Goal: Task Accomplishment & Management: Complete application form

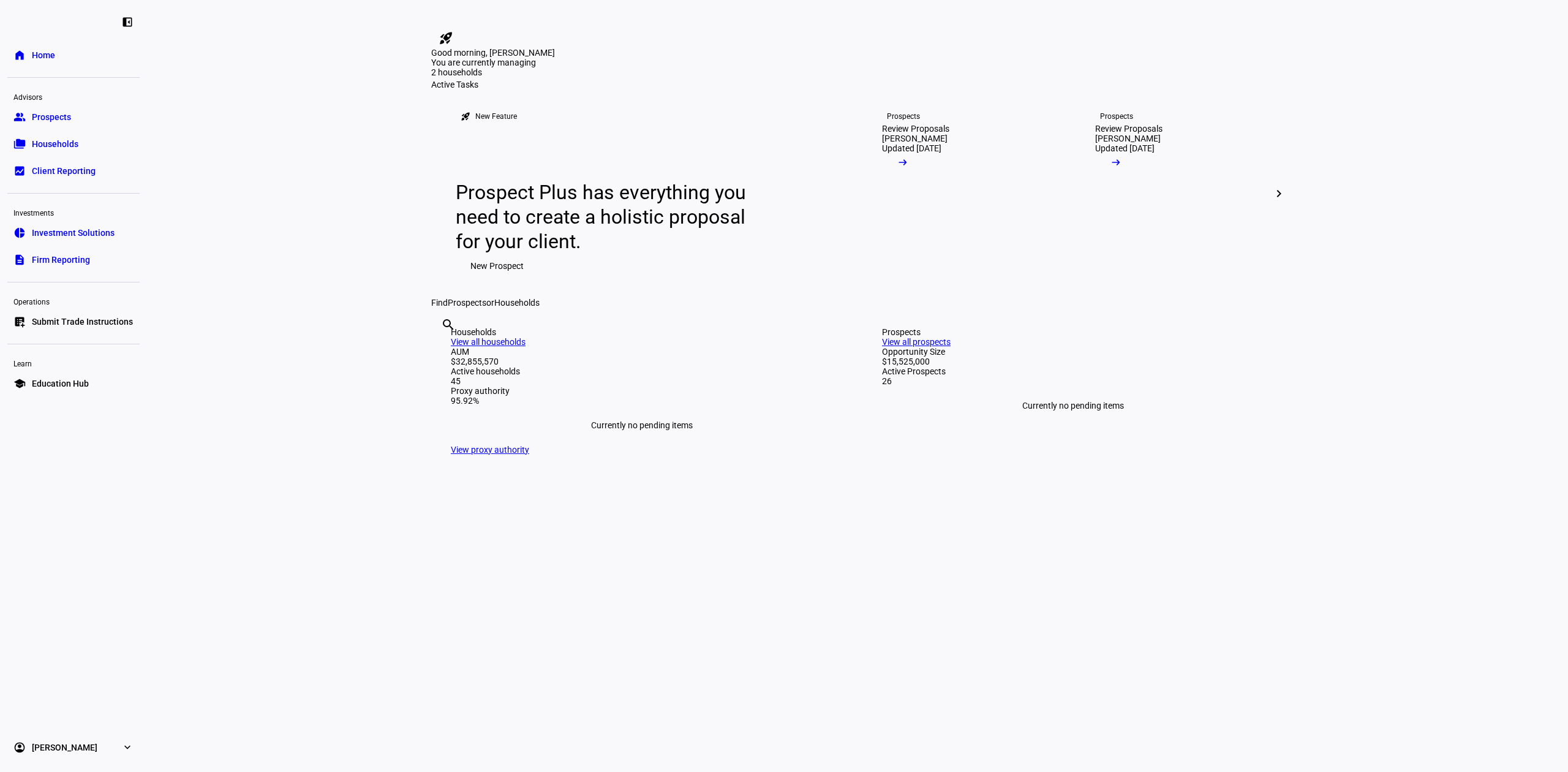
click at [74, 117] on link "group Prospects" at bounding box center [73, 117] width 132 height 25
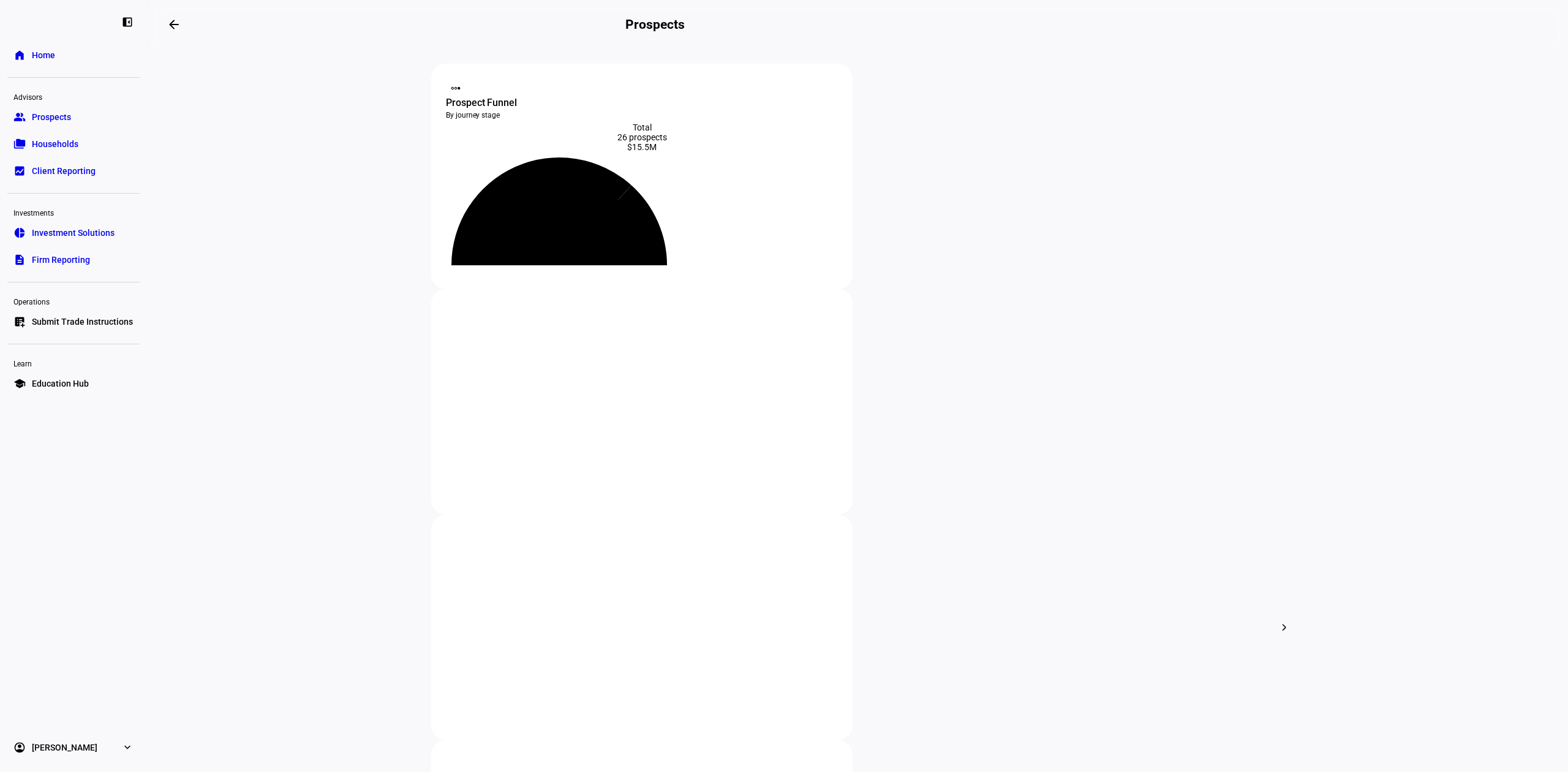
type input "don"
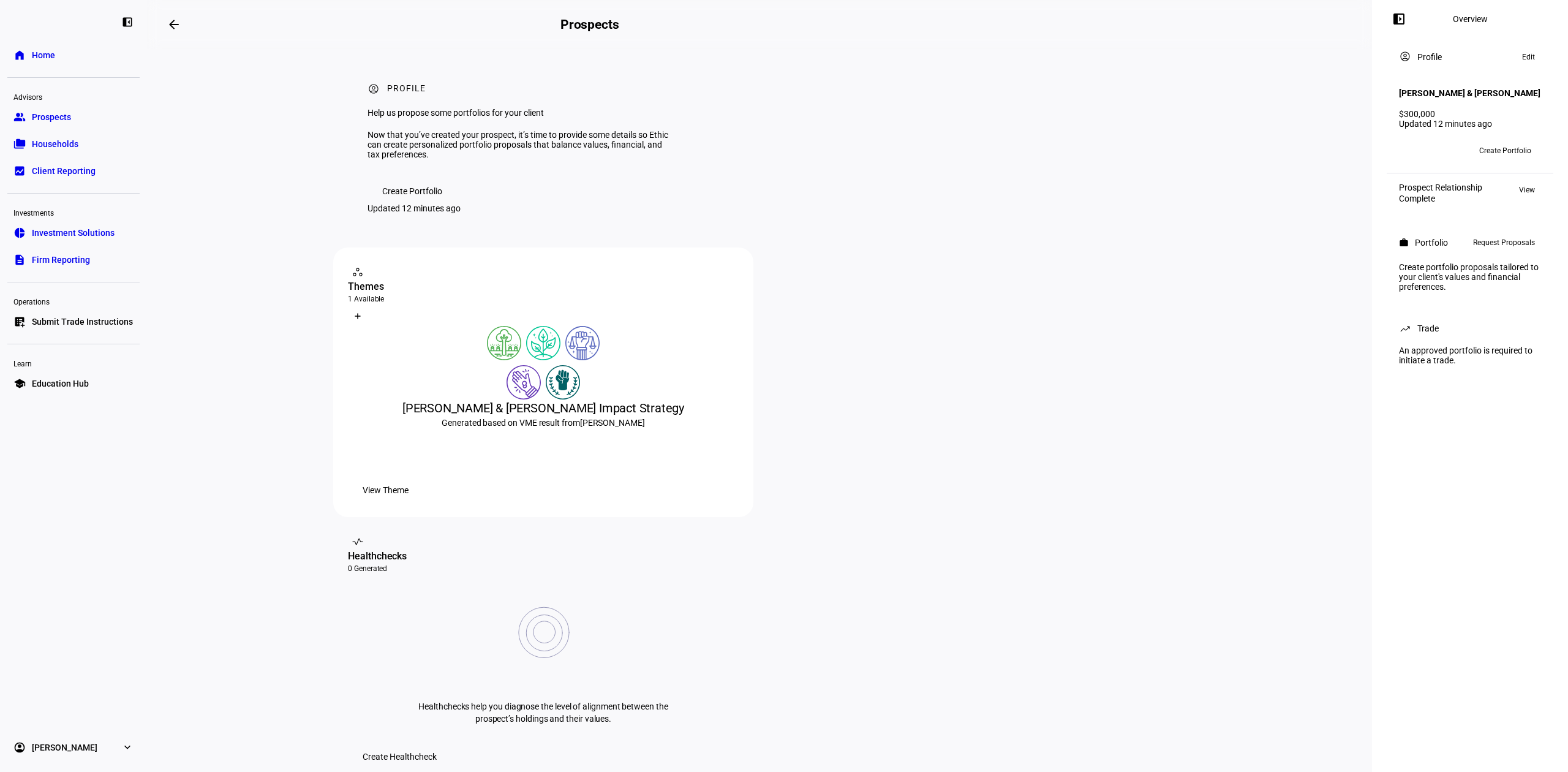
click at [409, 503] on span "View Theme" at bounding box center [385, 490] width 46 height 25
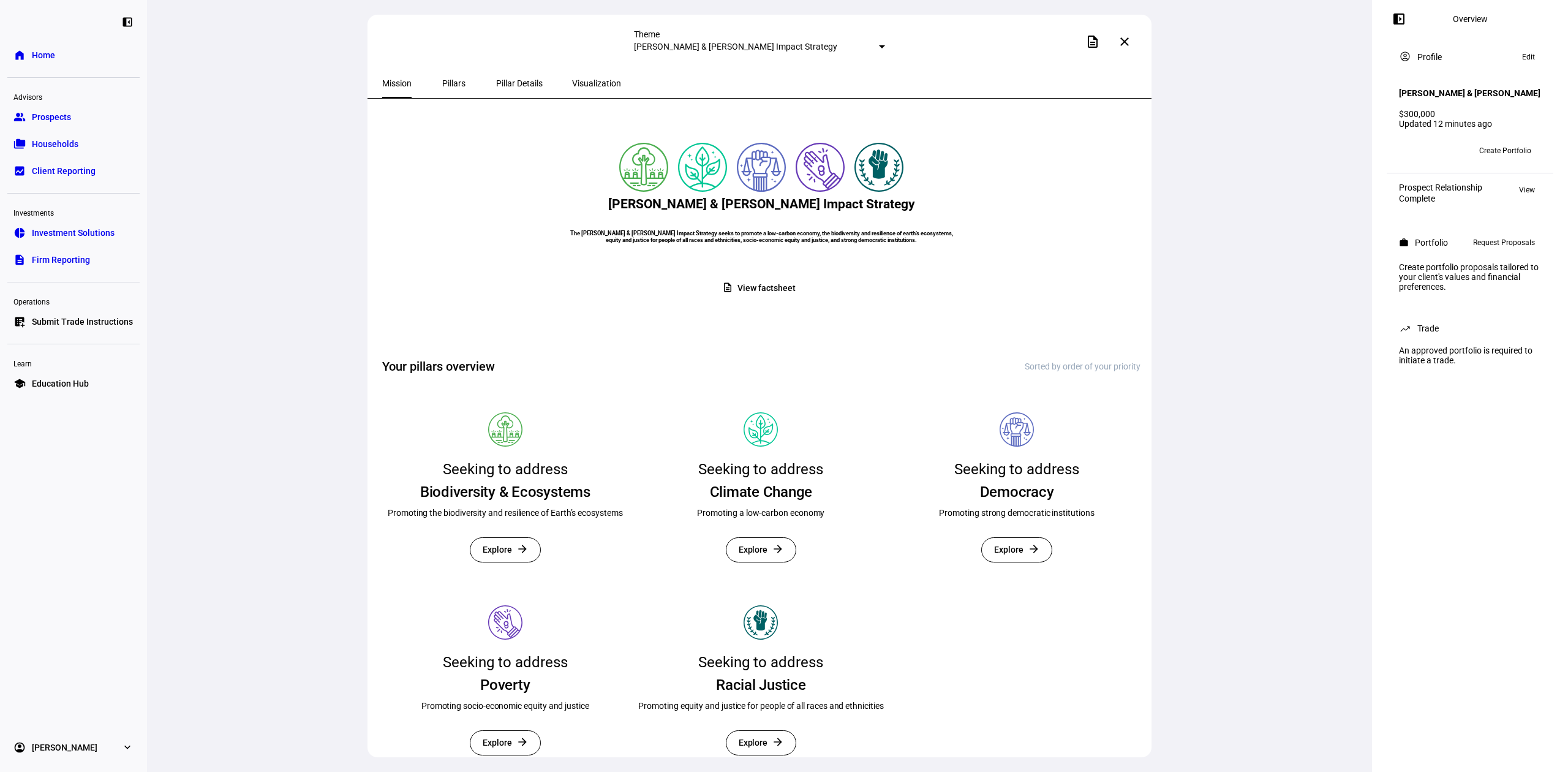
click at [1483, 160] on span "Create Portfolio" at bounding box center [1505, 151] width 52 height 20
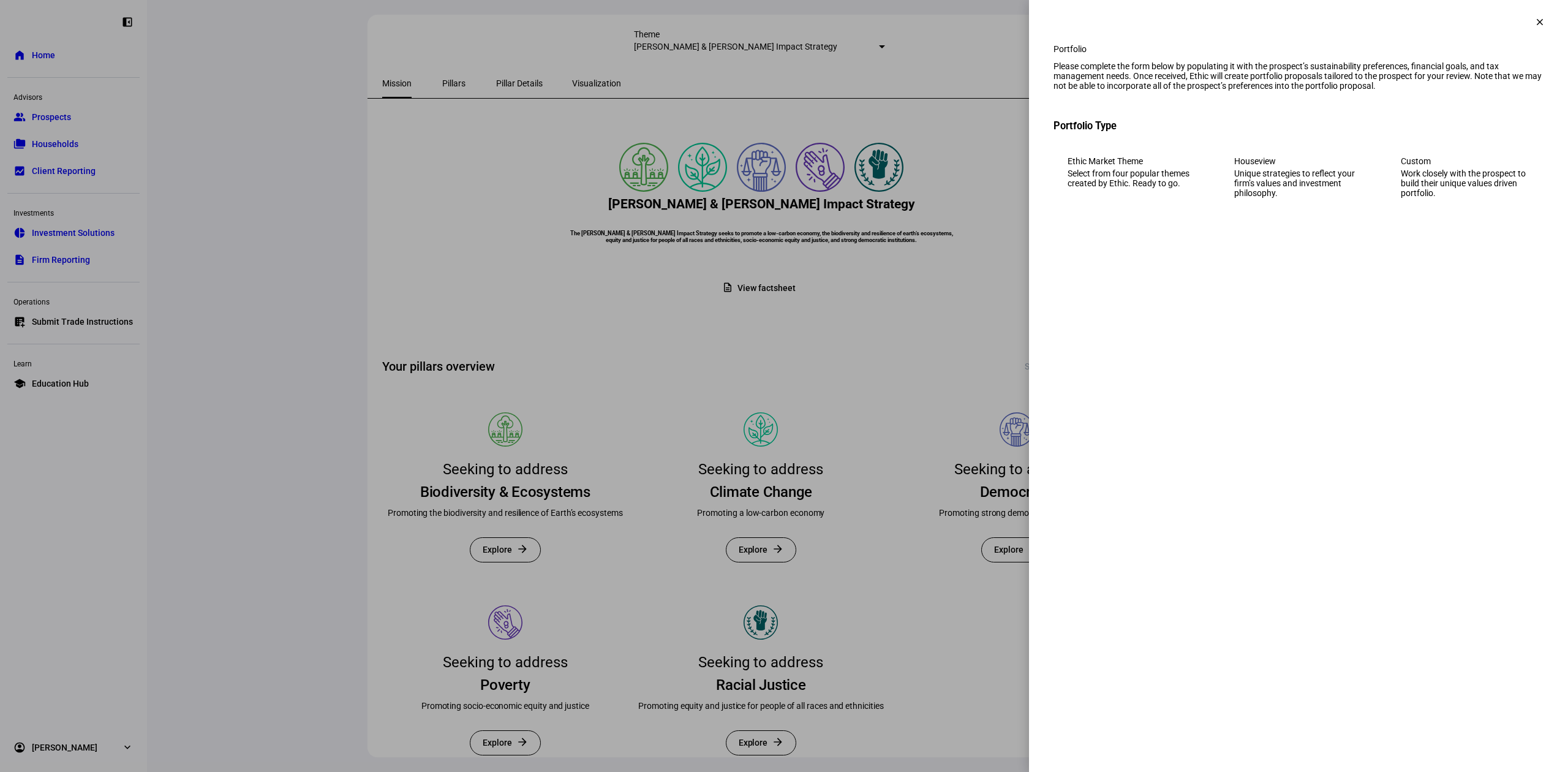
click at [1459, 198] on div "Work closely with the prospect to build their unique values driven portfolio." at bounding box center [1464, 183] width 128 height 29
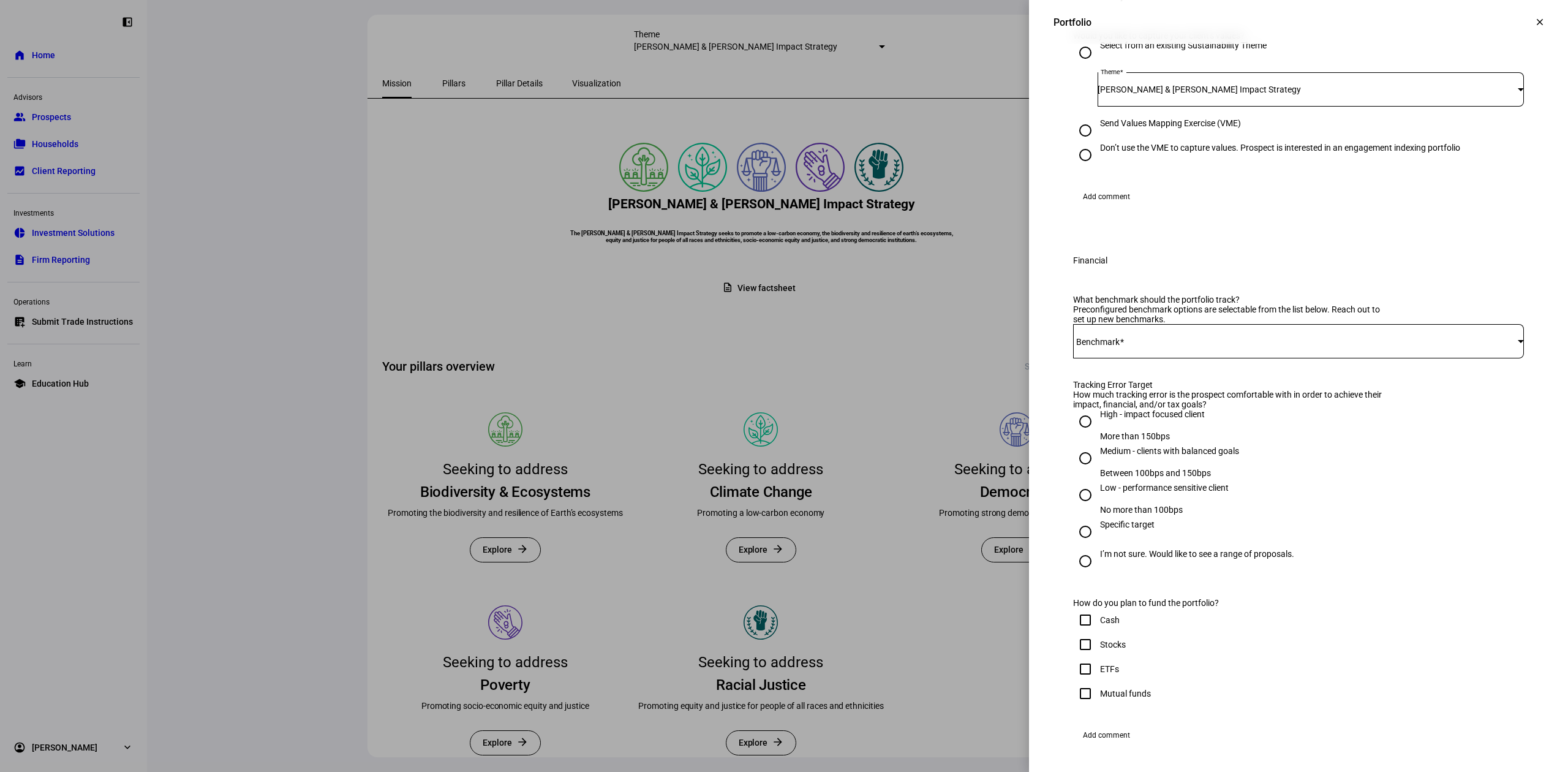
scroll to position [327, 0]
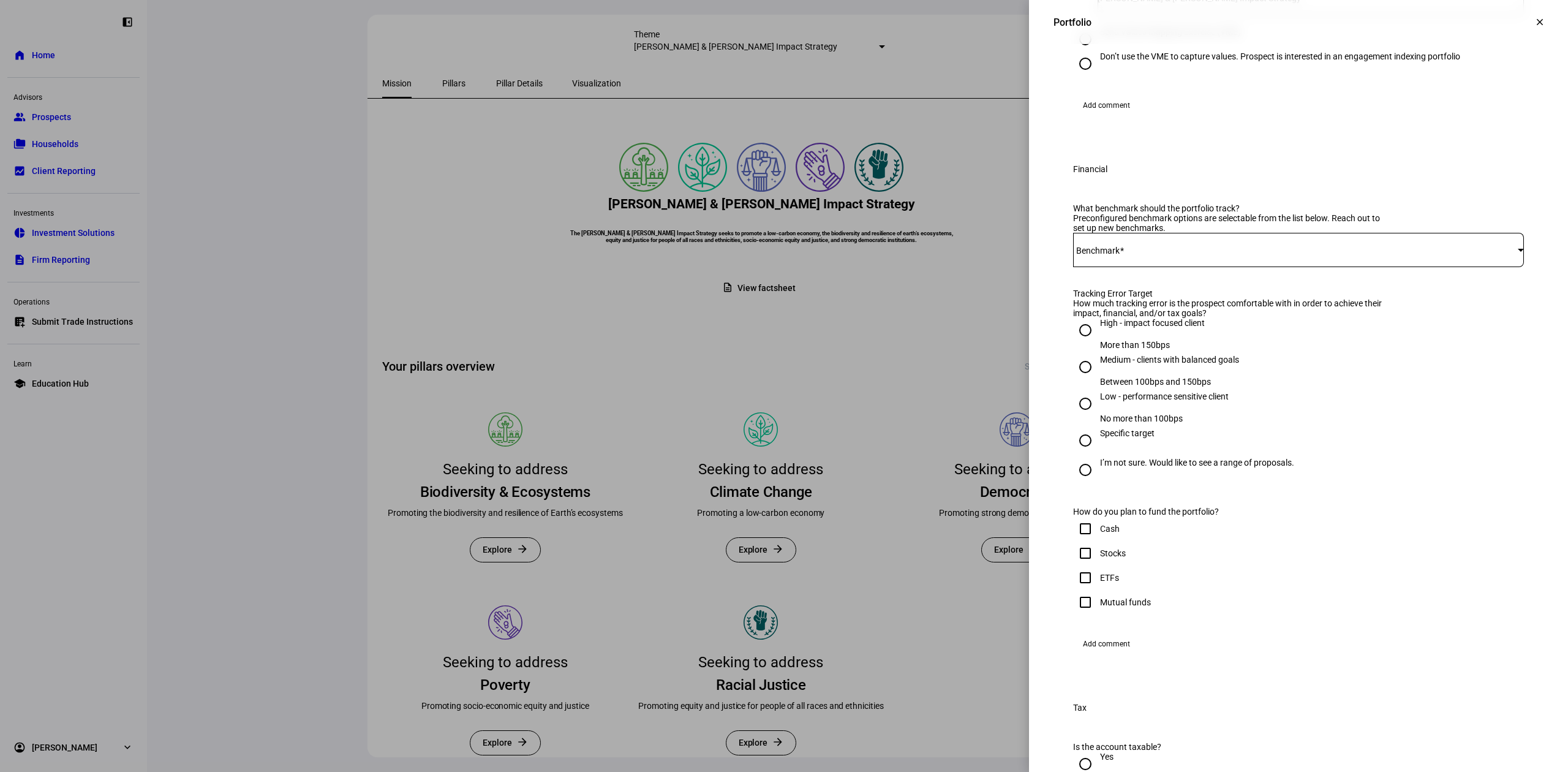
click at [1249, 267] on div at bounding box center [1298, 250] width 450 height 35
click at [1225, 408] on mat-option "68VTI+32EFA" at bounding box center [1286, 421] width 449 height 29
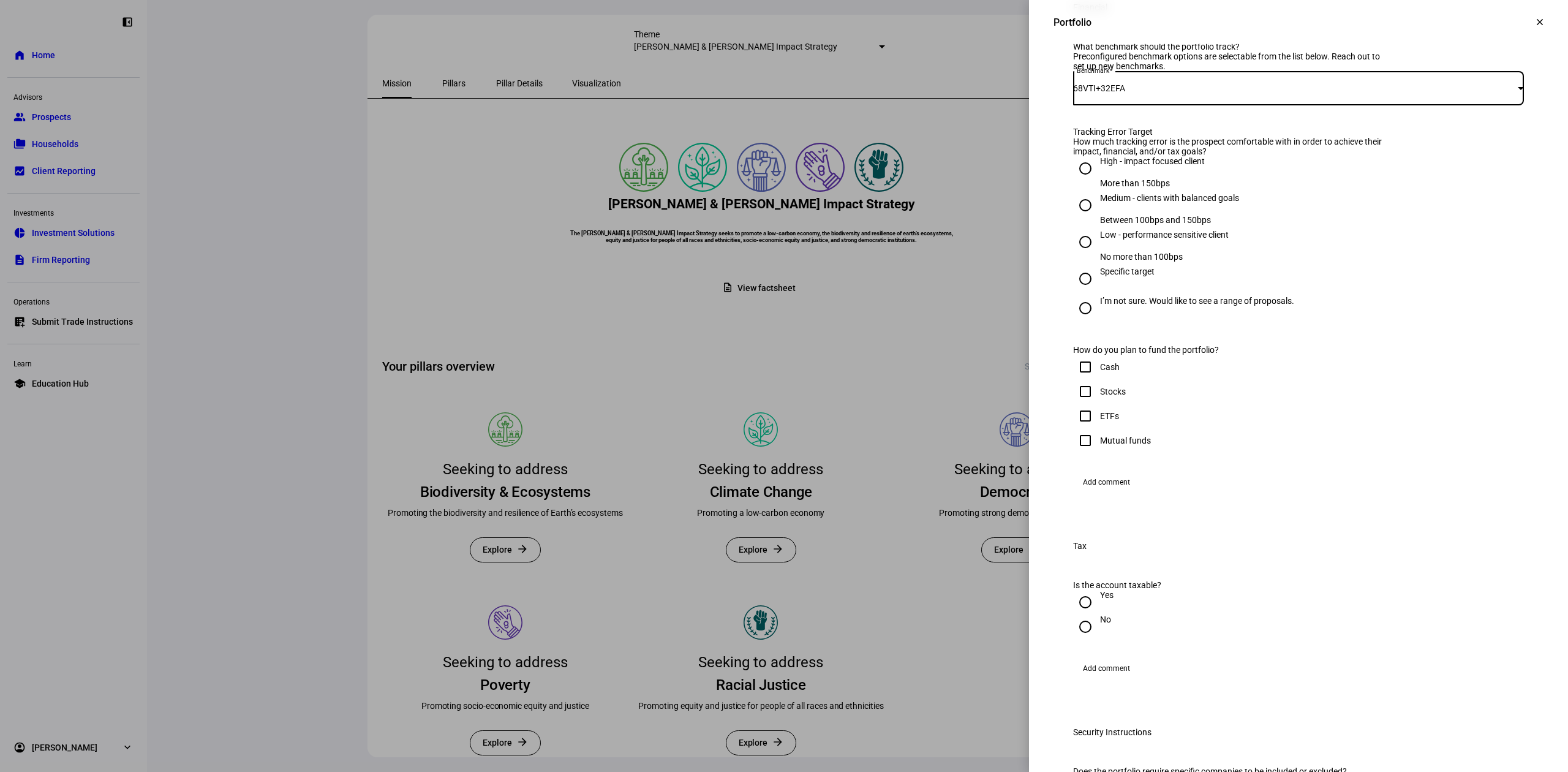
scroll to position [491, 0]
click at [1199, 238] on div "Low - performance sensitive client" at bounding box center [1164, 232] width 128 height 10
click at [1098, 252] on input "Low - performance sensitive client No more than 100bps" at bounding box center [1085, 239] width 25 height 25
radio input "true"
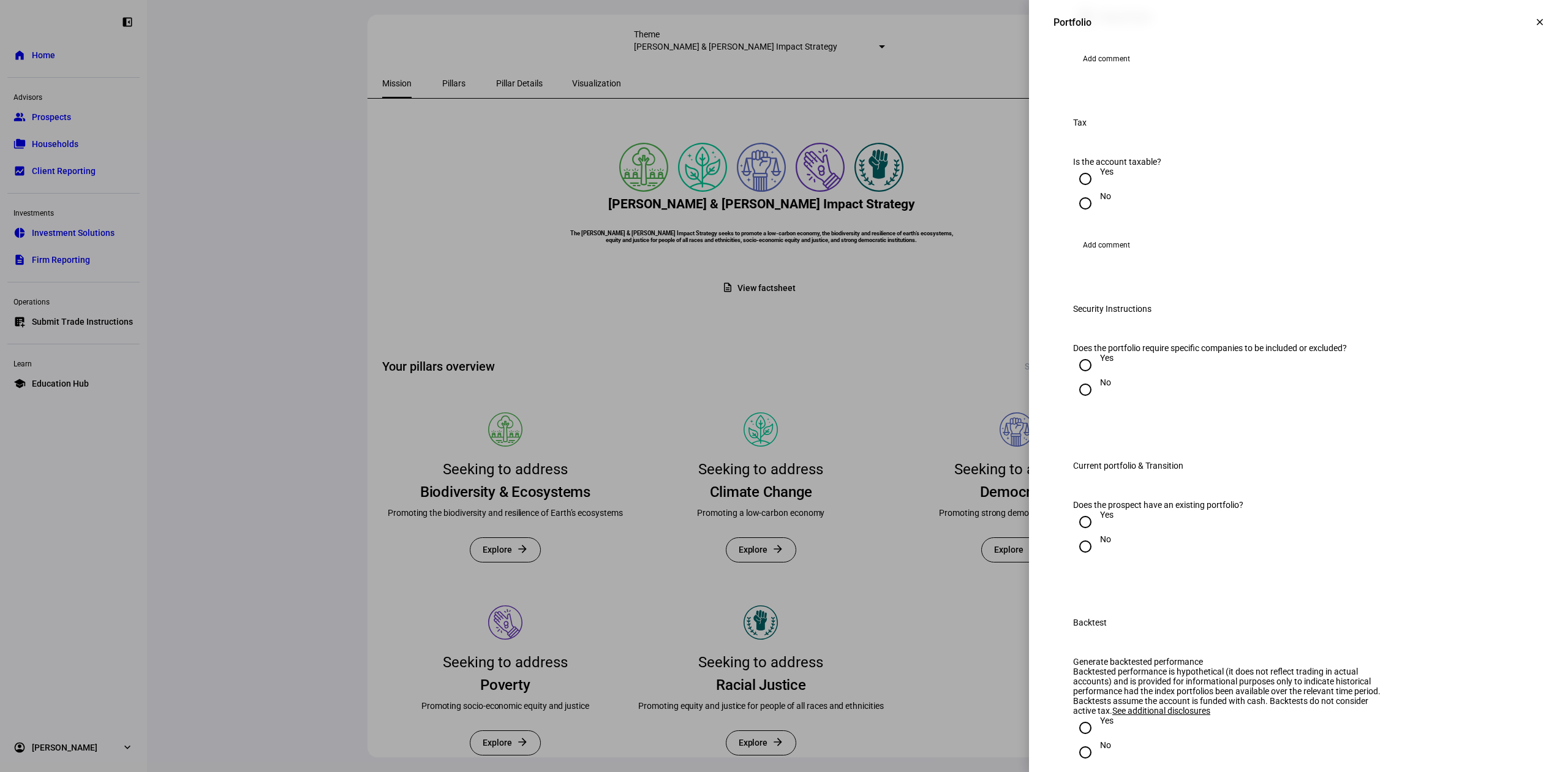
scroll to position [980, 0]
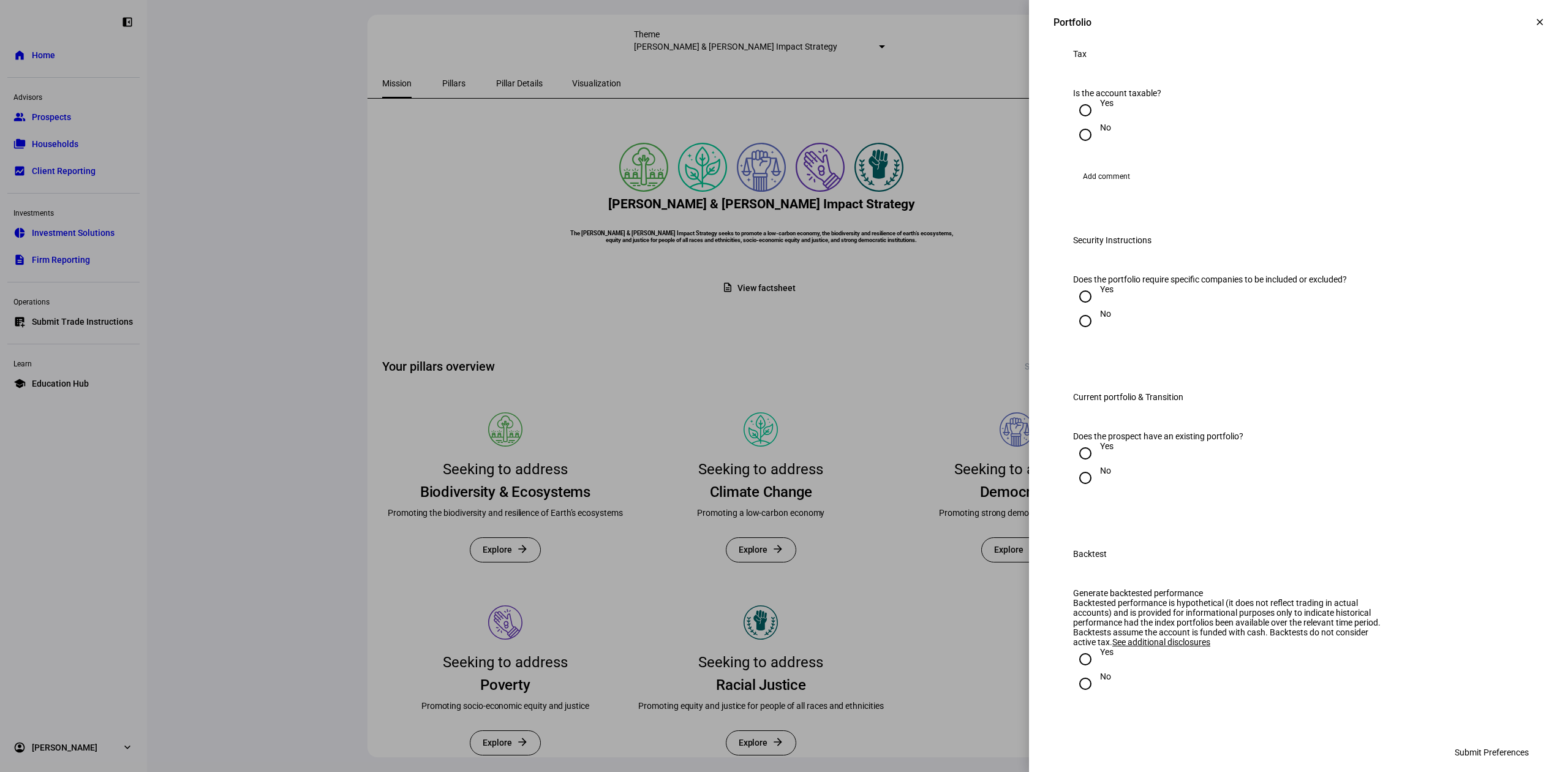
click at [1087, 125] on div at bounding box center [1086, 110] width 29 height 29
radio input "true"
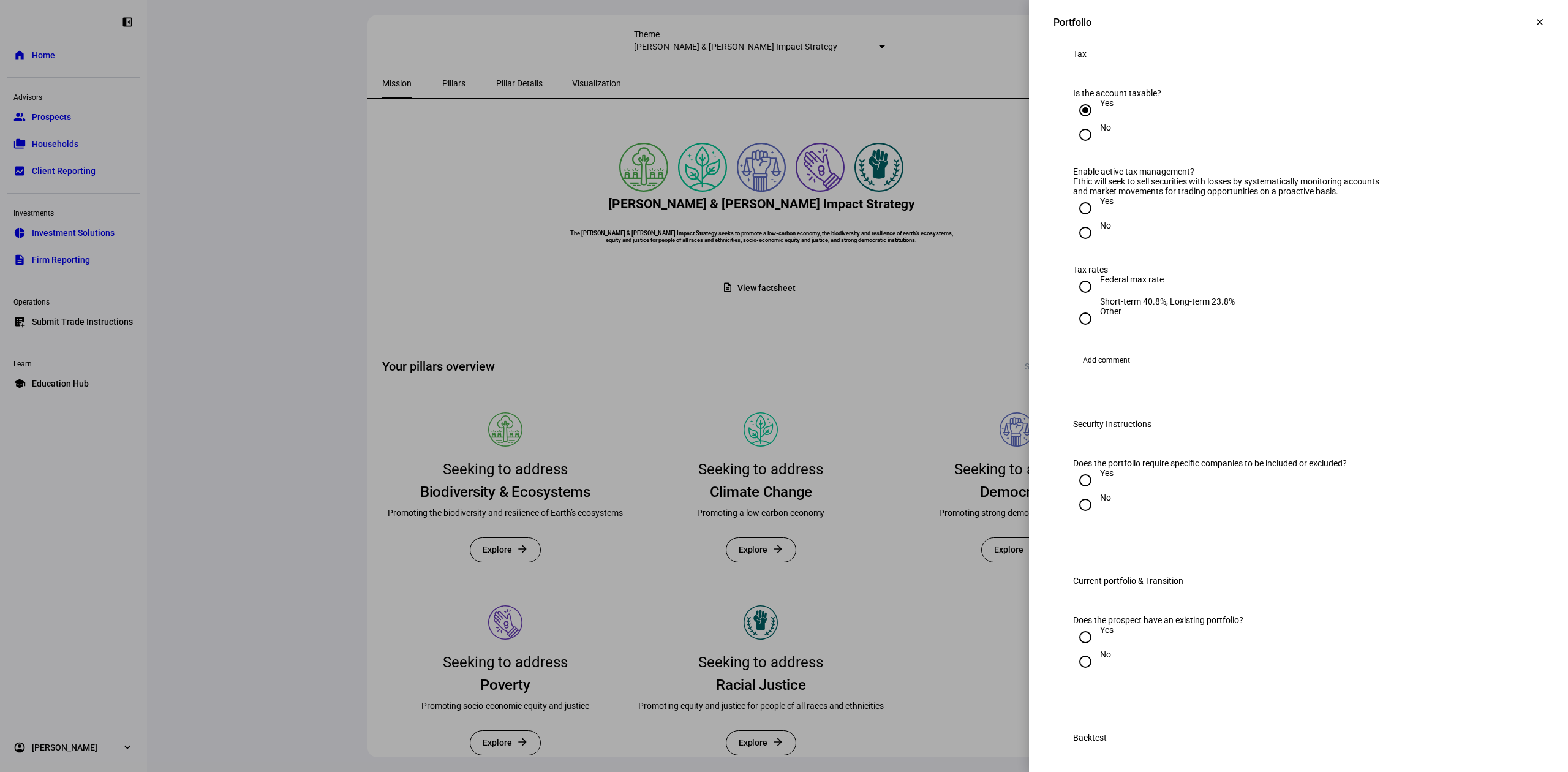
click at [1084, 223] on div at bounding box center [1086, 208] width 29 height 29
radio input "true"
click at [1114, 284] on div "Federal max rate" at bounding box center [1168, 279] width 135 height 10
click at [1098, 299] on input "Federal max rate Short-term 40.8%, Long-term 23.8%" at bounding box center [1085, 287] width 25 height 25
radio input "true"
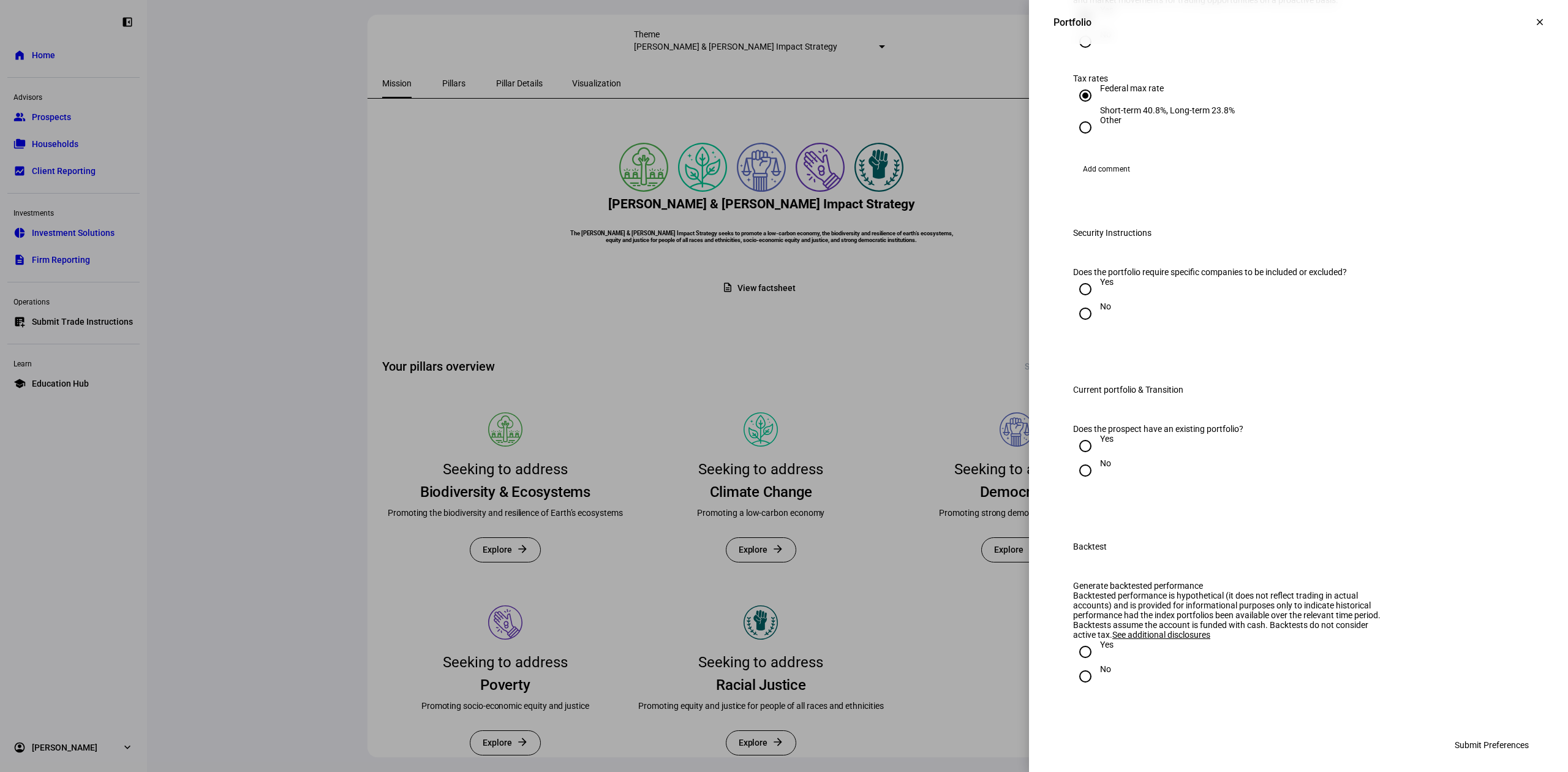
scroll to position [1225, 0]
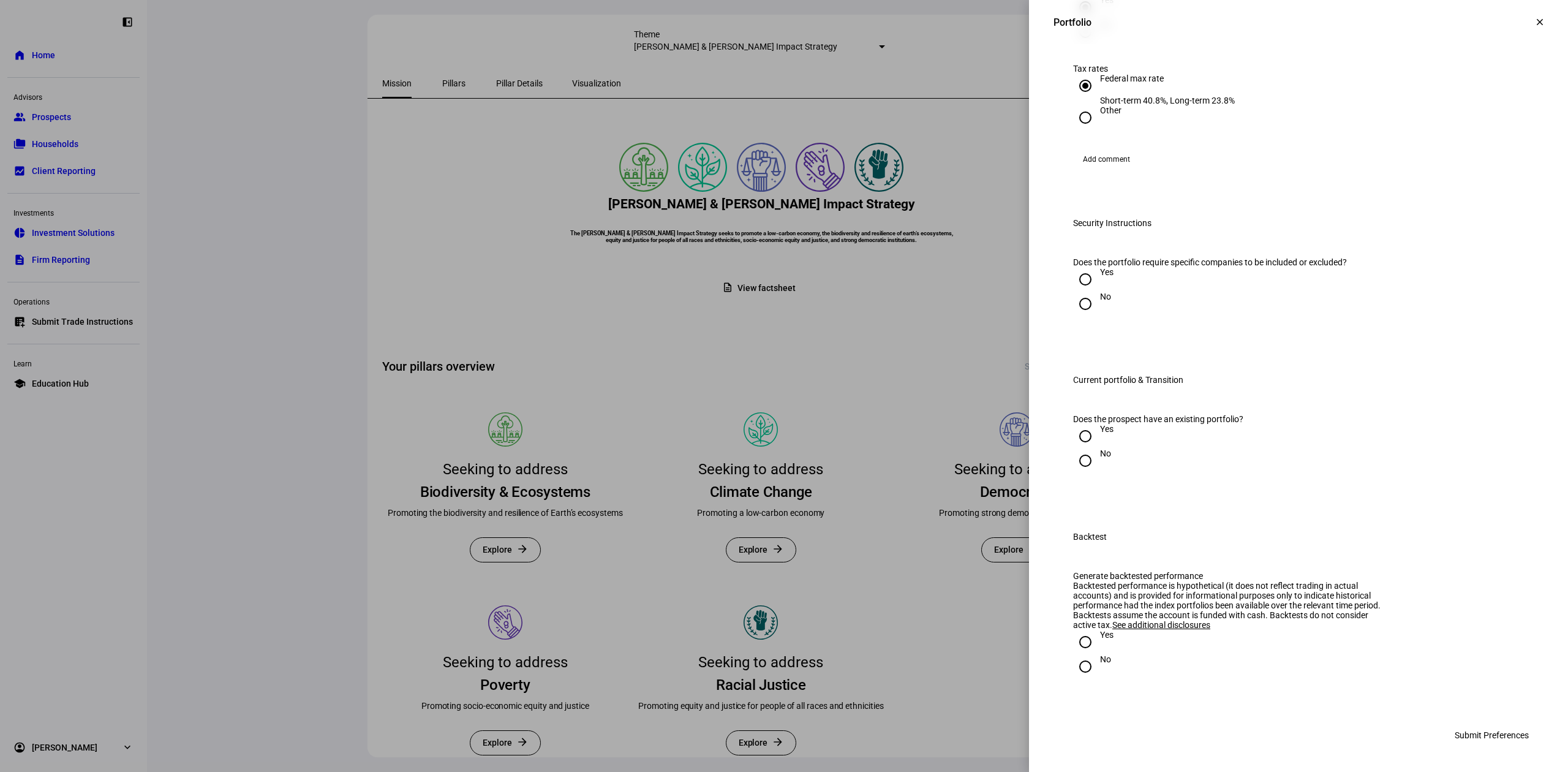
click at [1100, 301] on div "No" at bounding box center [1106, 296] width 11 height 10
click at [1087, 316] on input "No" at bounding box center [1085, 303] width 25 height 25
radio input "true"
click at [1082, 449] on input "No" at bounding box center [1085, 461] width 25 height 25
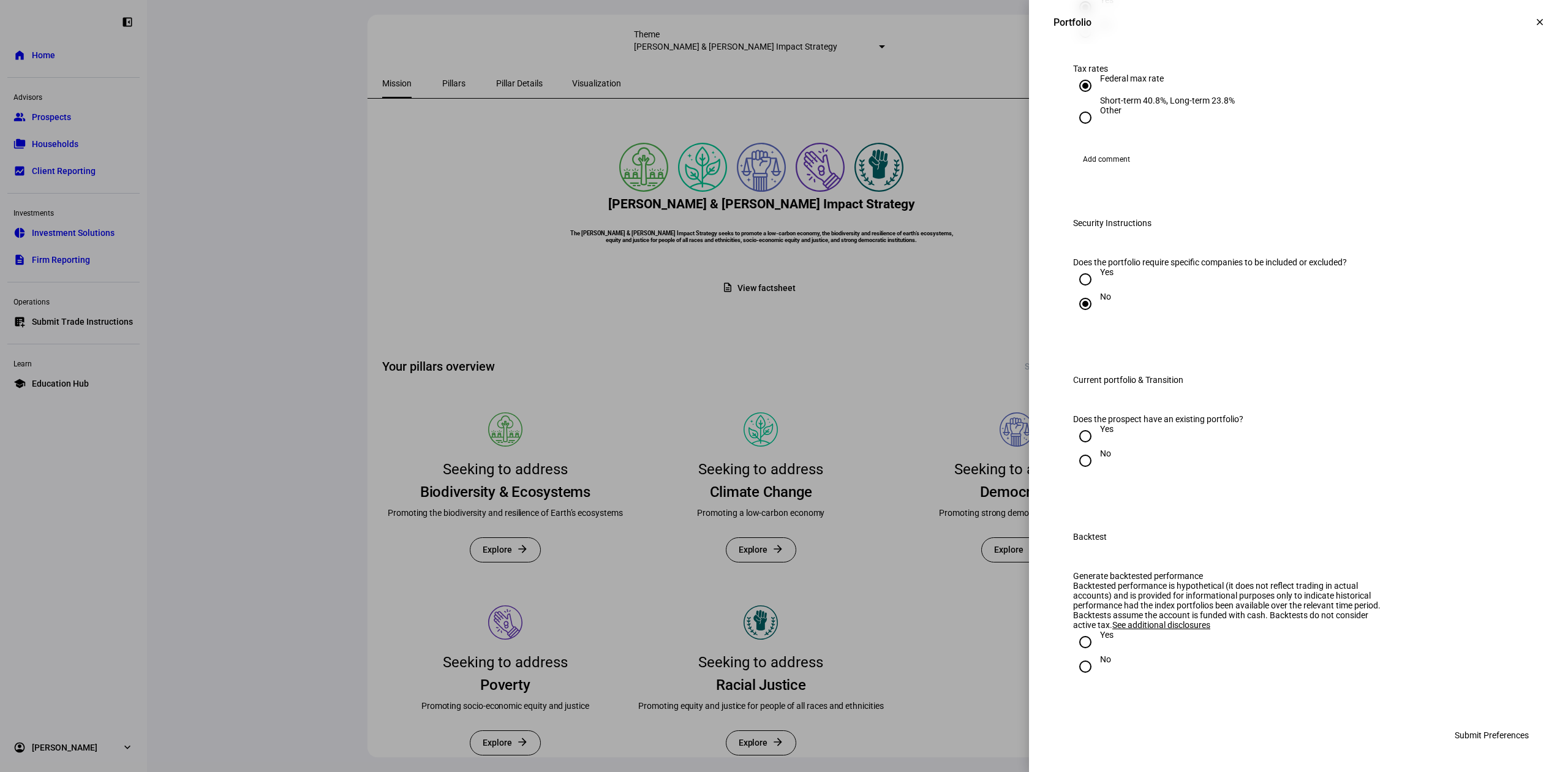
radio input "true"
click at [1083, 669] on input "No" at bounding box center [1085, 666] width 25 height 25
radio input "true"
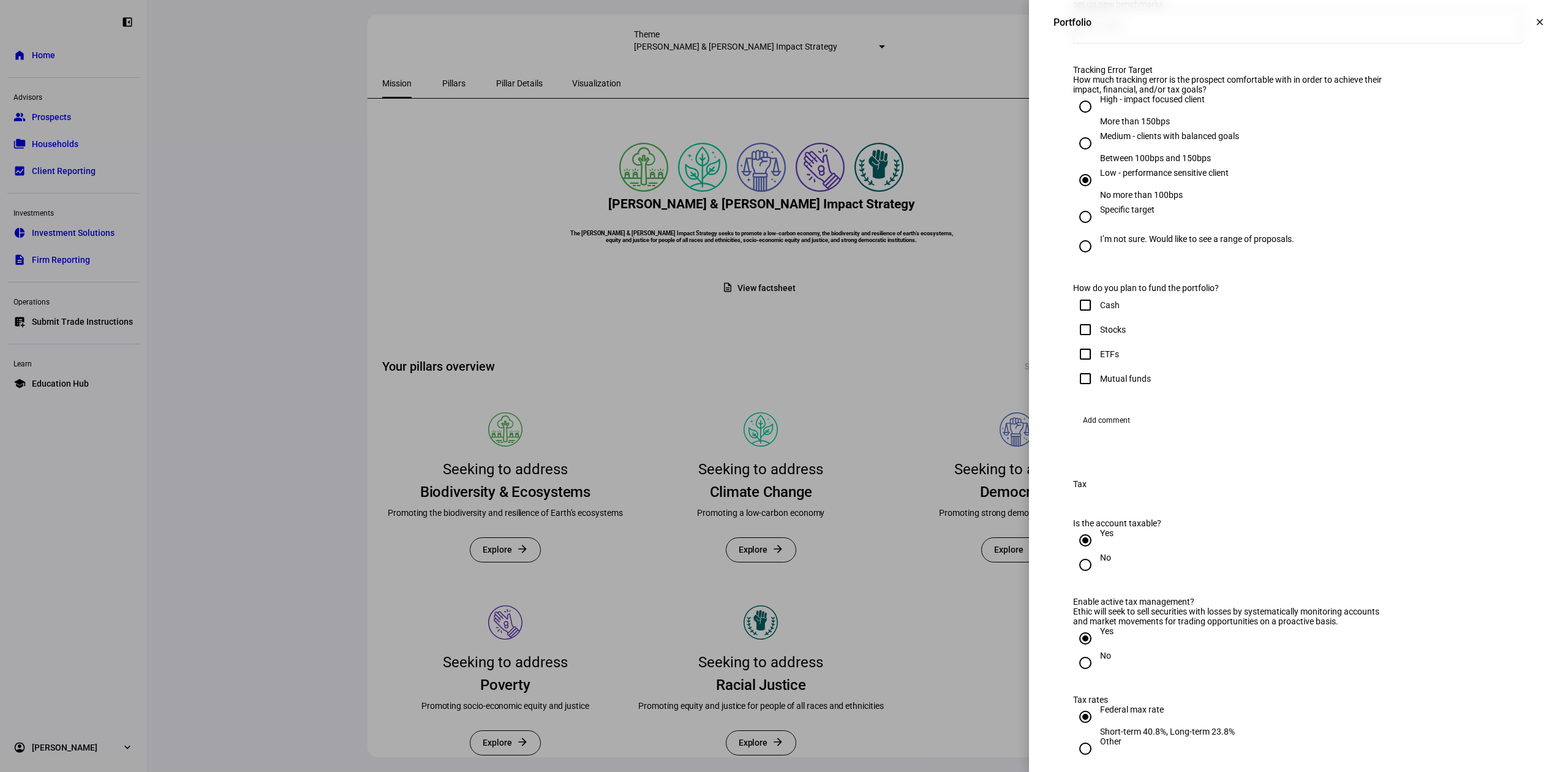
scroll to position [532, 0]
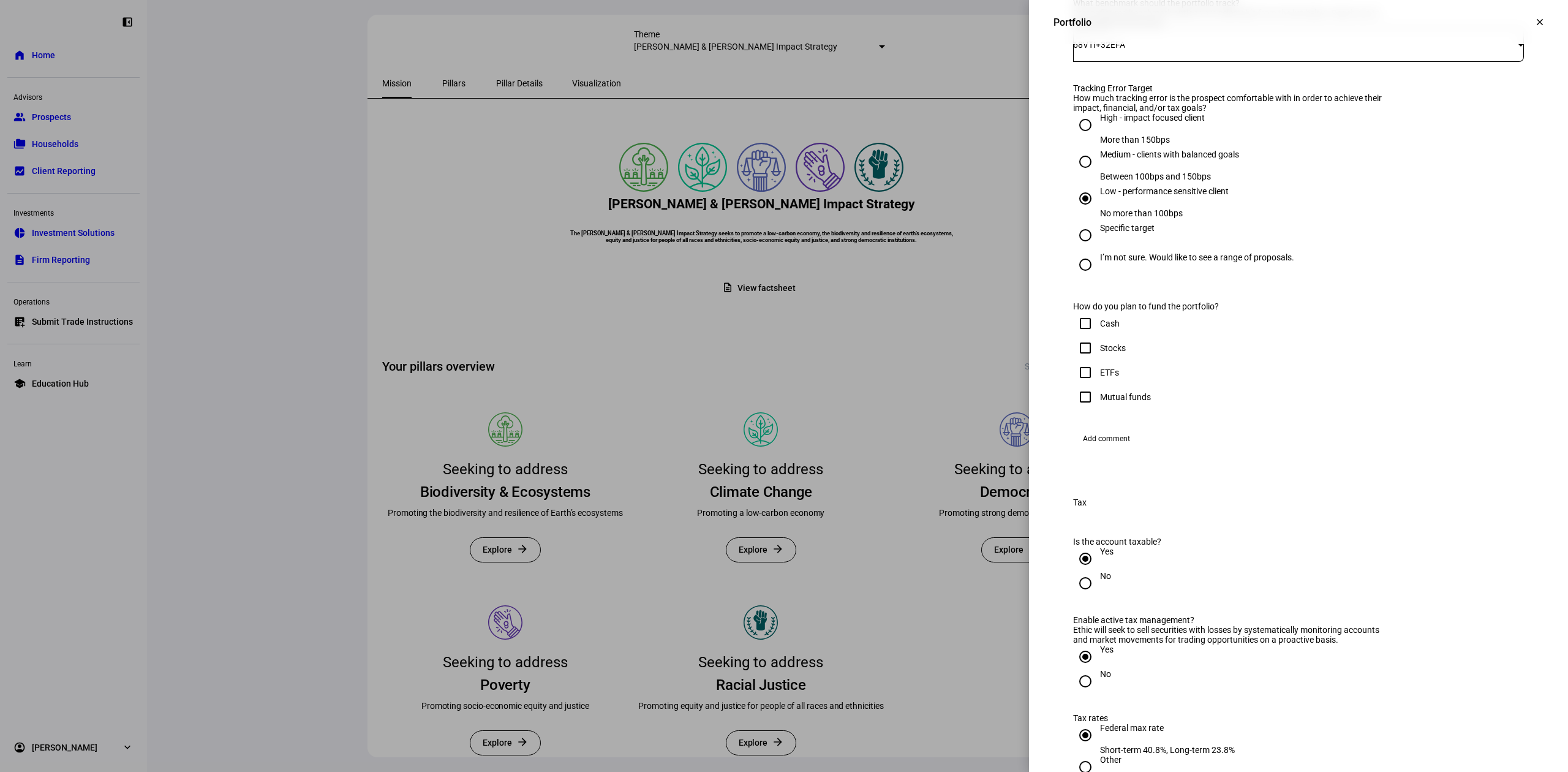
click at [1077, 336] on input "Cash" at bounding box center [1085, 323] width 25 height 25
checkbox input "true"
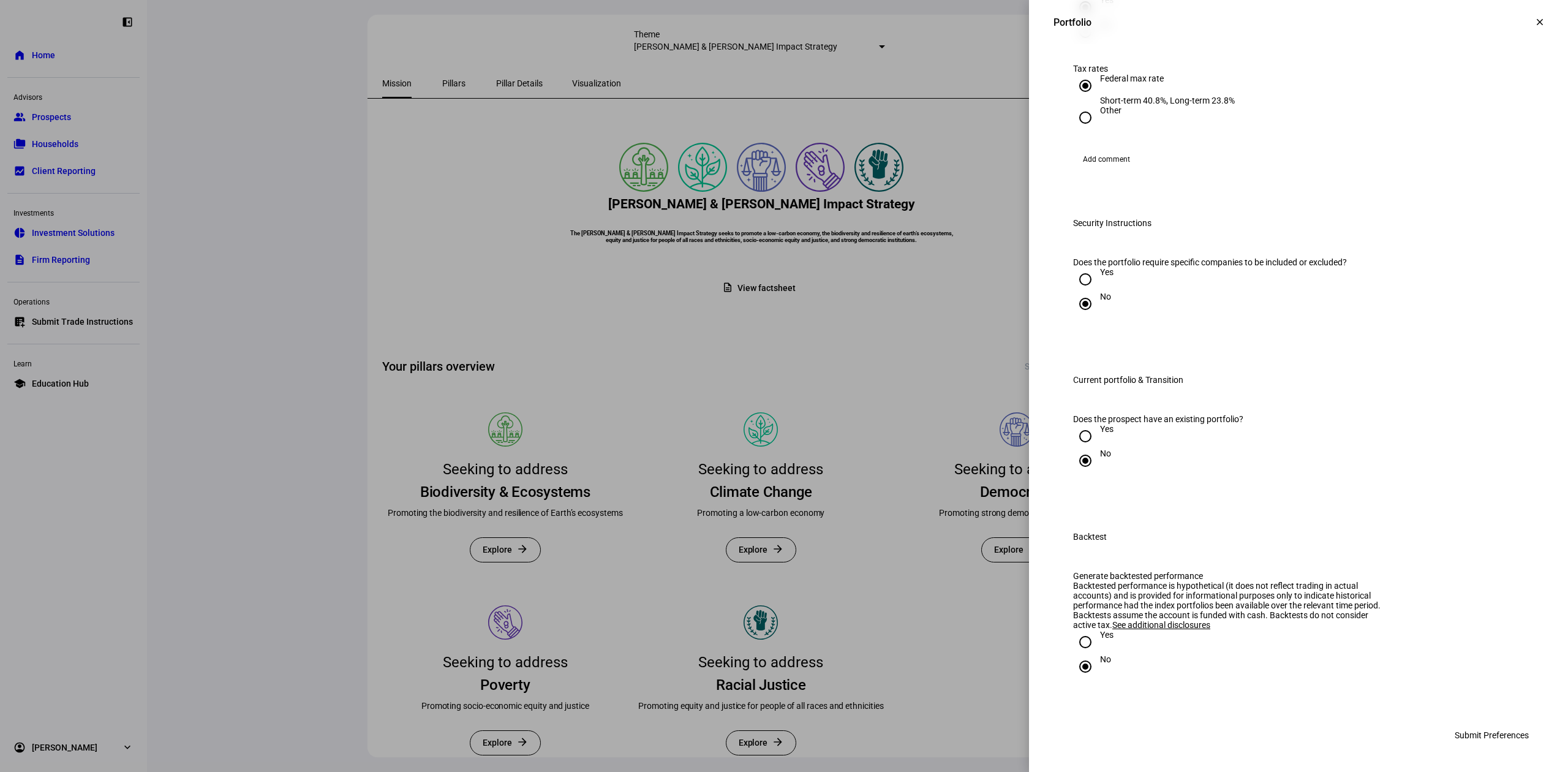
scroll to position [1430, 0]
click at [1487, 736] on span "Submit Preferences" at bounding box center [1492, 735] width 74 height 25
